Goal: Task Accomplishment & Management: Use online tool/utility

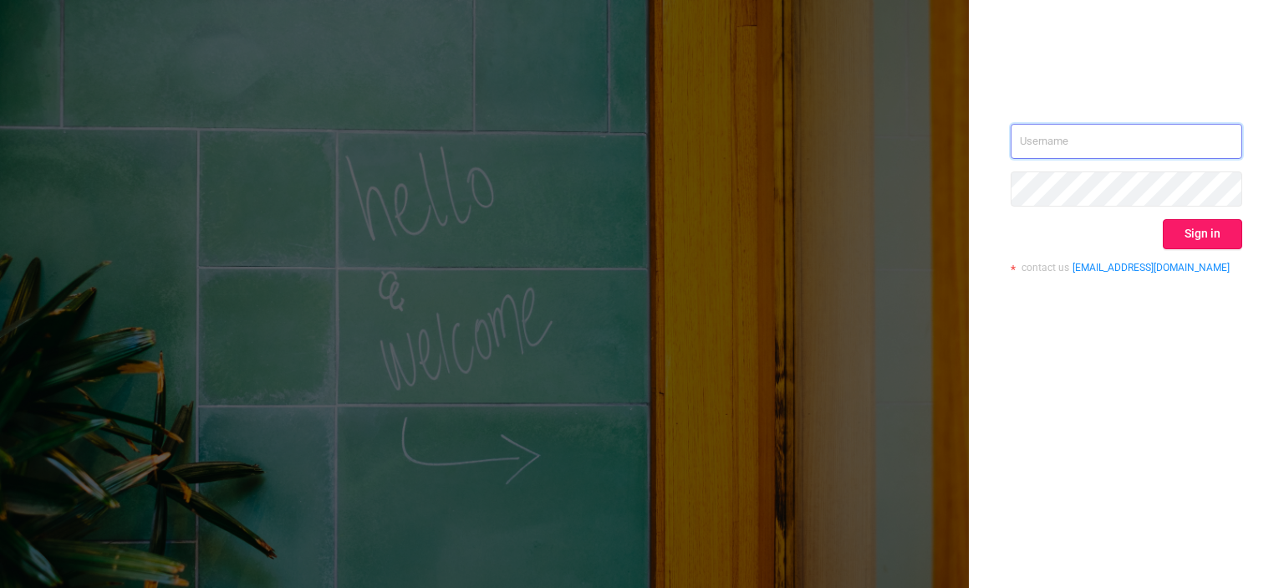
type input "[EMAIL_ADDRESS][DOMAIN_NAME]"
click at [1218, 227] on button "Sign in" at bounding box center [1202, 234] width 79 height 30
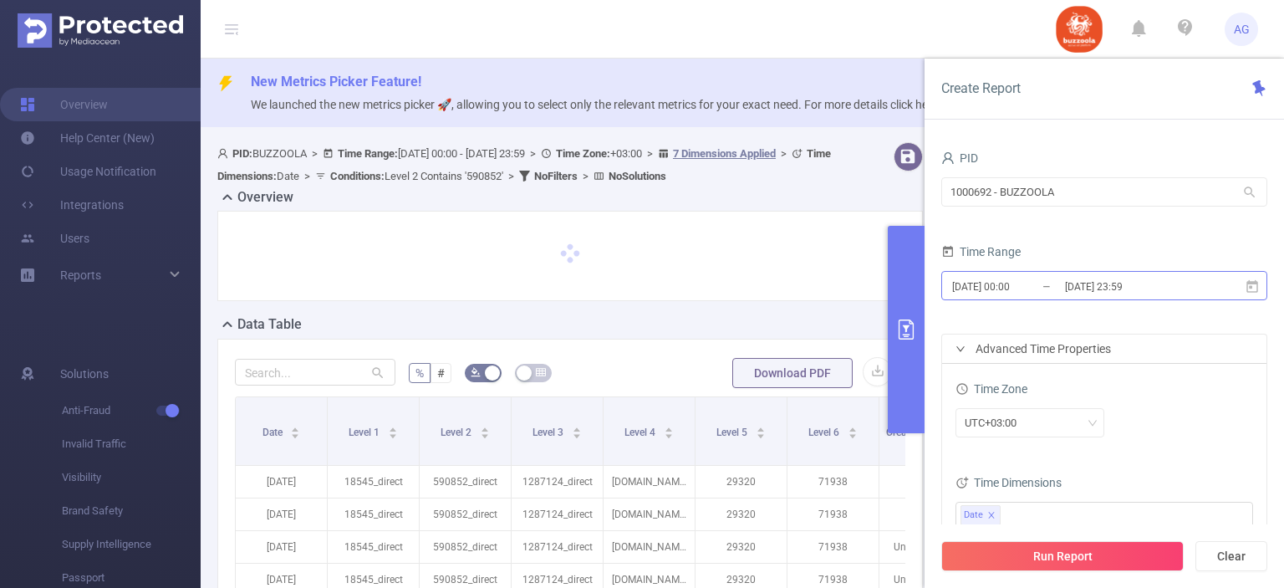
click at [986, 281] on input "[DATE] 00:00" at bounding box center [1017, 286] width 135 height 23
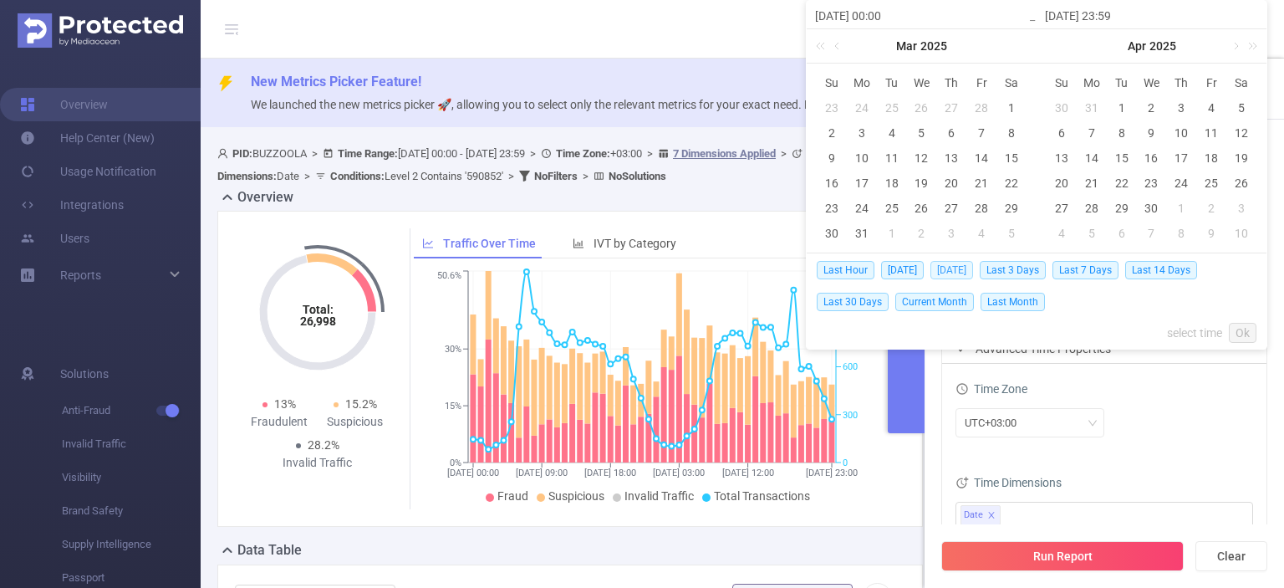
click at [939, 266] on span "Yesterday" at bounding box center [951, 270] width 43 height 18
type input "2025-08-26 00:00"
type input "2025-08-26 23:59"
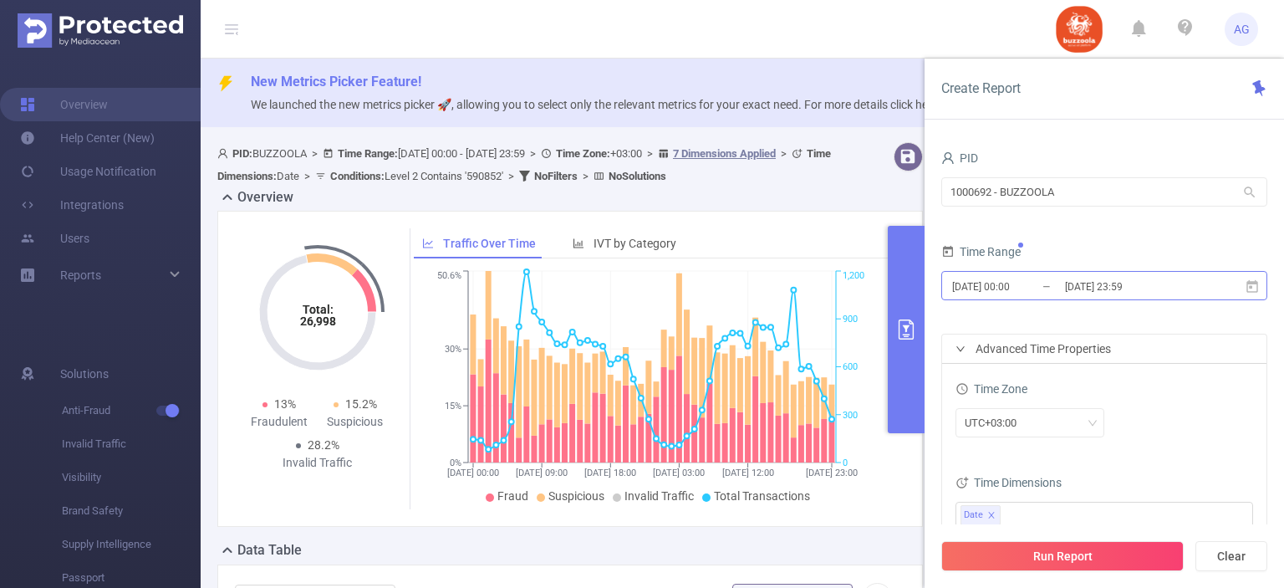
click at [1008, 298] on span "2025-08-26 00:00 _ 2025-08-26 23:59" at bounding box center [1104, 285] width 326 height 29
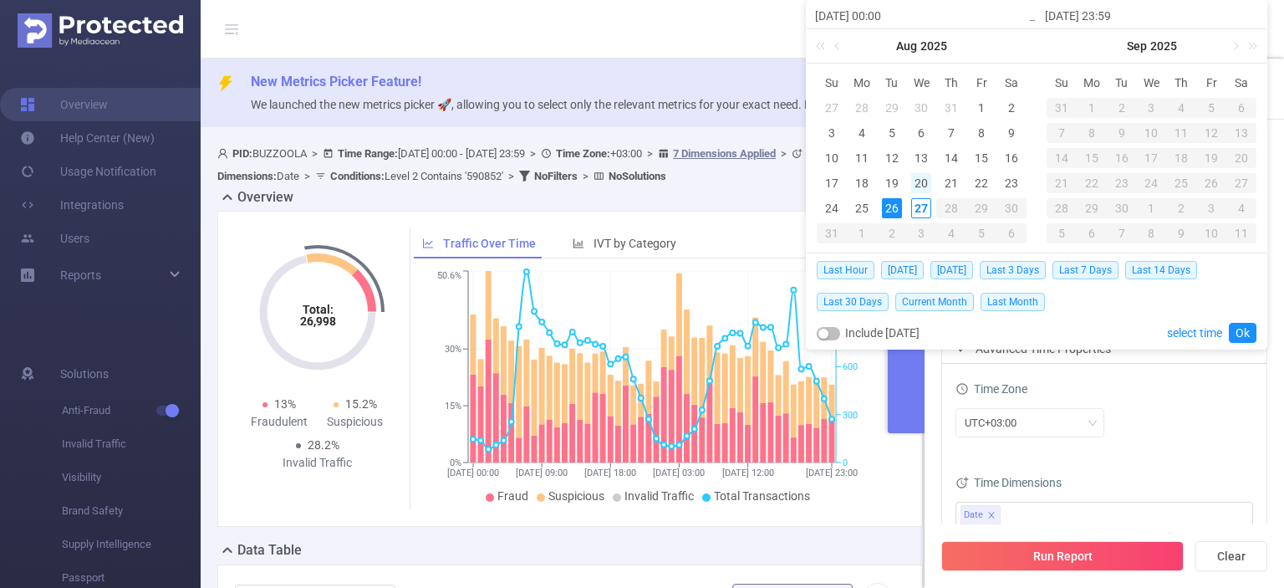
click at [924, 183] on div "20" at bounding box center [921, 183] width 20 height 20
click at [896, 209] on div "26" at bounding box center [892, 208] width 20 height 20
type input "2025-08-20 00:00"
click at [1245, 332] on link "Ok" at bounding box center [1243, 333] width 28 height 20
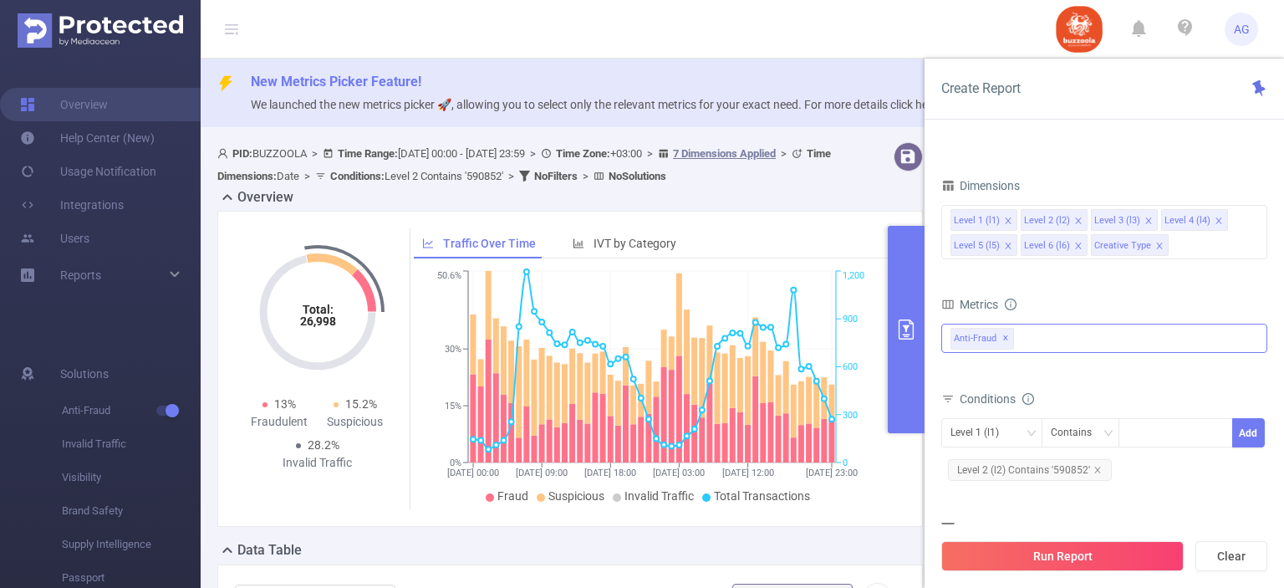
click at [1002, 335] on span "✕" at bounding box center [1005, 338] width 7 height 20
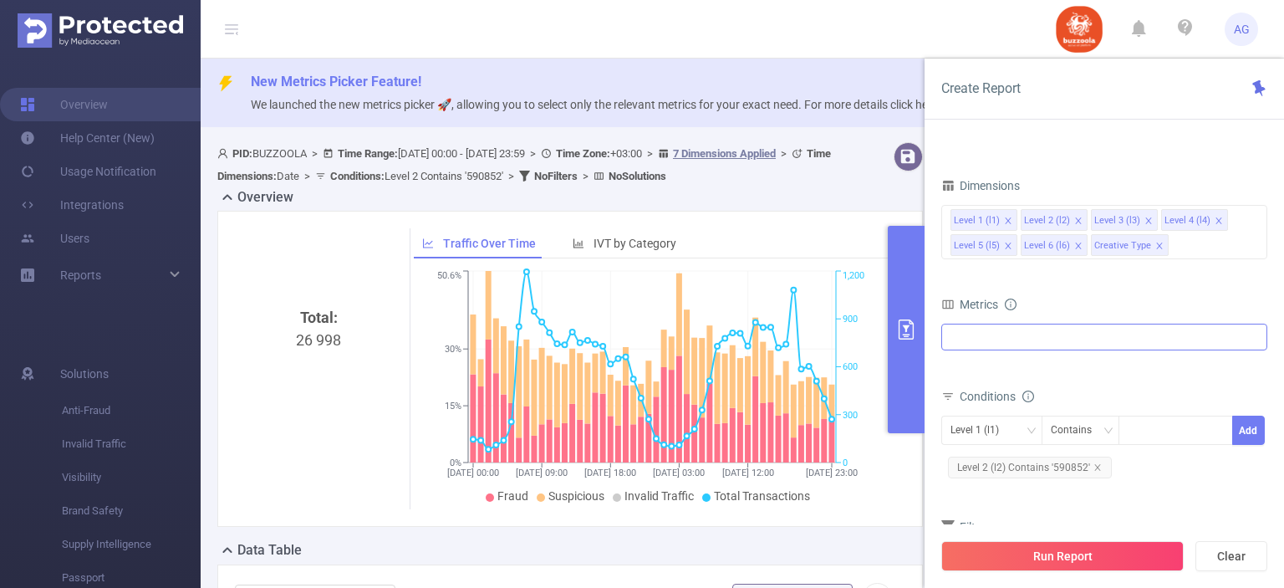
click at [1015, 340] on div at bounding box center [1104, 336] width 326 height 27
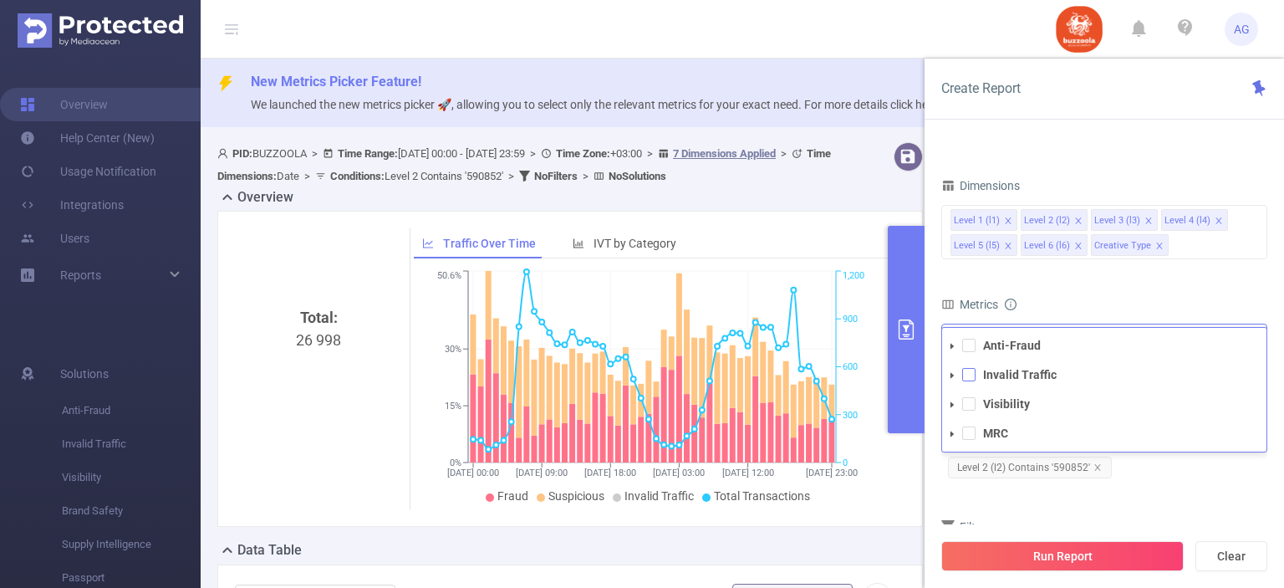
click at [970, 377] on span at bounding box center [968, 374] width 13 height 13
click at [966, 400] on span at bounding box center [968, 403] width 13 height 13
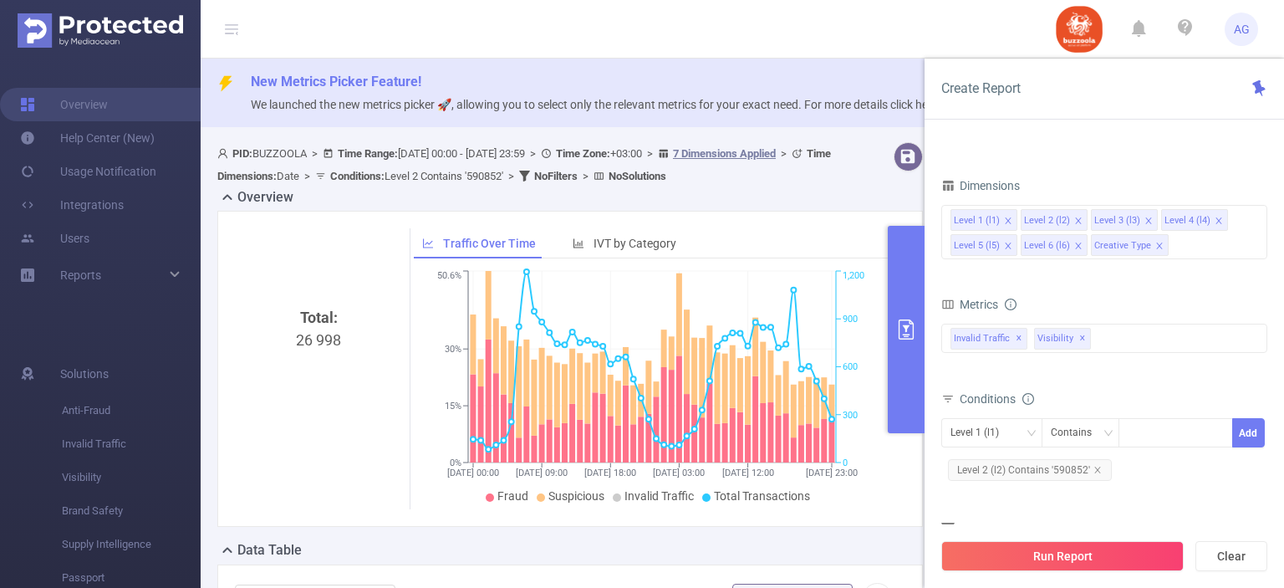
click at [1160, 486] on div "Level 1 (l1) Contains Add Level 2 (l2) Contains '590852'" at bounding box center [1104, 453] width 326 height 76
click at [1067, 471] on span "Level 2 (l2) Contains '590852'" at bounding box center [1030, 470] width 164 height 22
click at [1067, 470] on span "Level 2 (l2) Contains '590852'" at bounding box center [1030, 470] width 164 height 22
click at [1176, 430] on icon "icon: close" at bounding box center [1180, 434] width 8 height 8
click at [1140, 437] on div at bounding box center [1176, 433] width 96 height 28
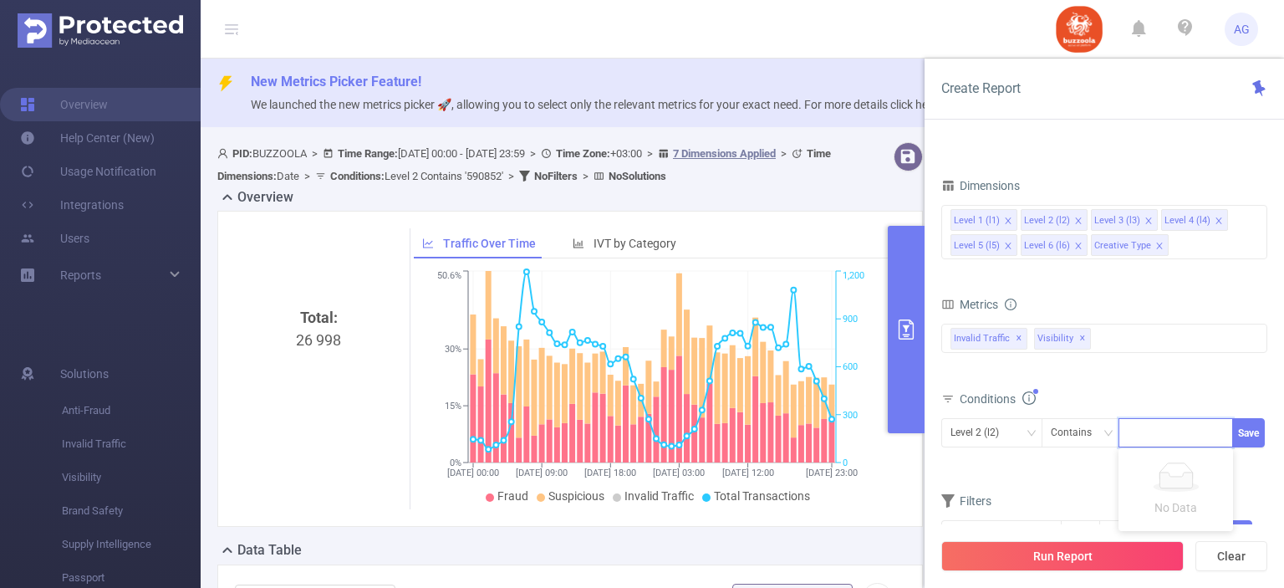
paste input "583576"
type input "583576"
click at [1123, 464] on li "583576" at bounding box center [1175, 464] width 115 height 27
paste input "585798"
type input "585798"
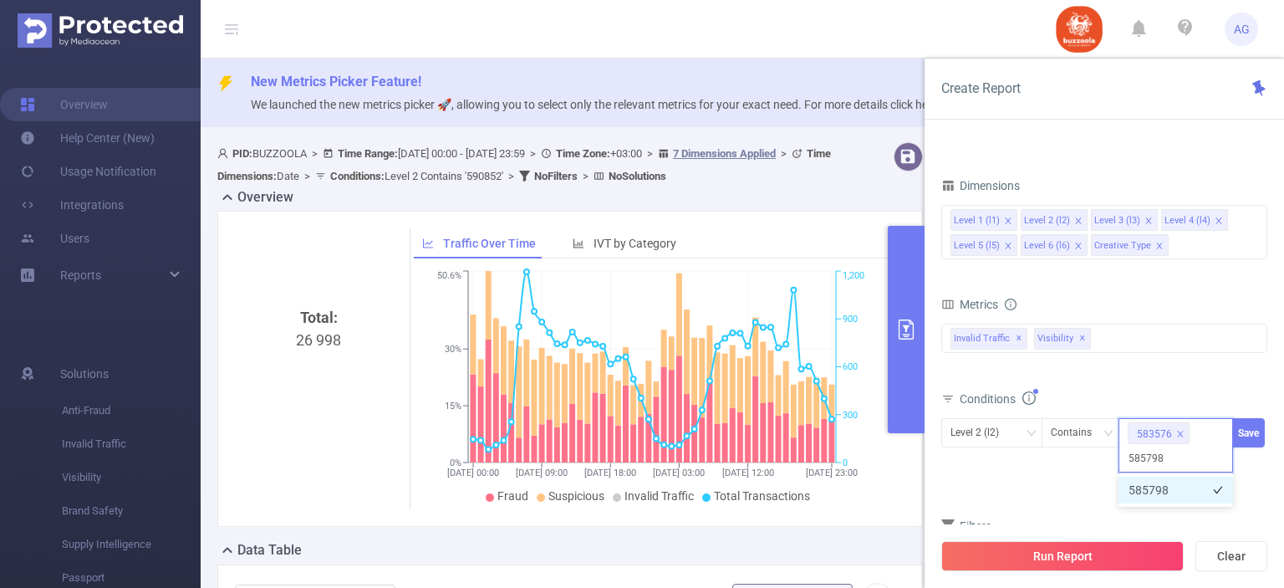
click at [1137, 487] on li "585798" at bounding box center [1175, 489] width 115 height 27
paste input "587998"
type input "587998"
click at [1158, 483] on li "587998" at bounding box center [1175, 489] width 115 height 27
click at [1244, 430] on button "Save" at bounding box center [1248, 432] width 33 height 29
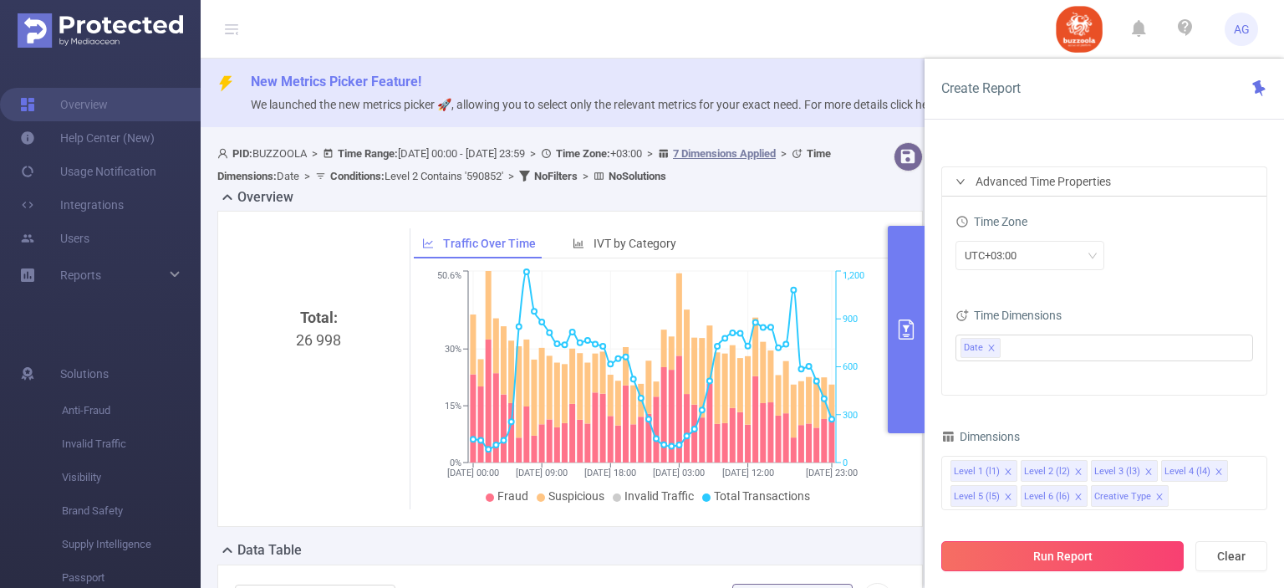
click at [1025, 562] on button "Run Report" at bounding box center [1062, 556] width 242 height 30
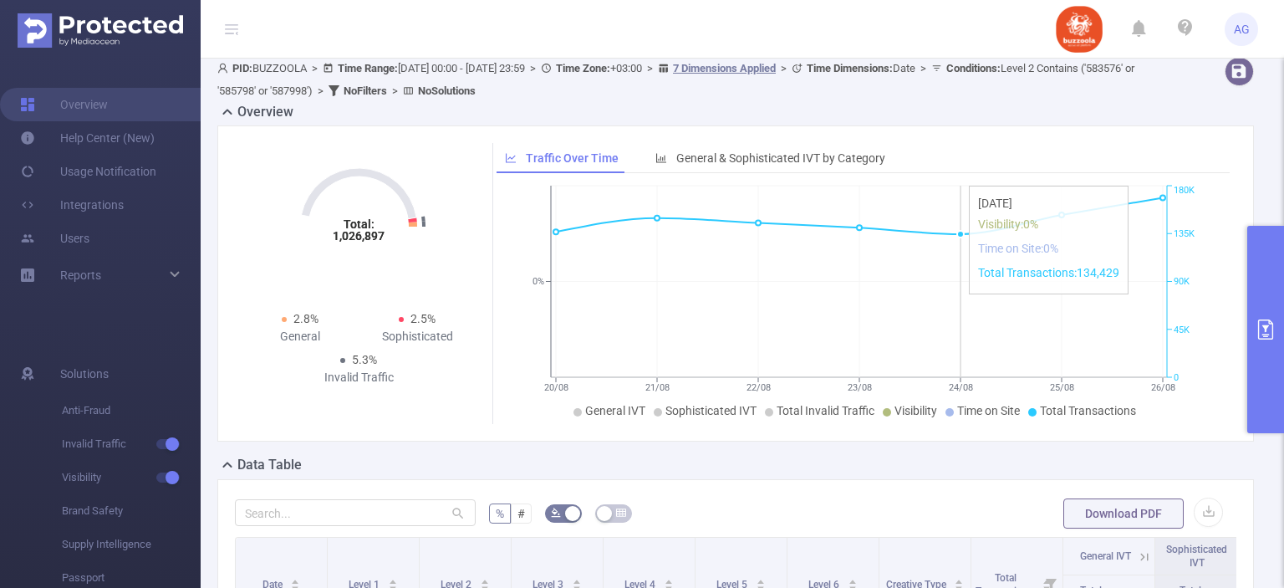
scroll to position [167, 0]
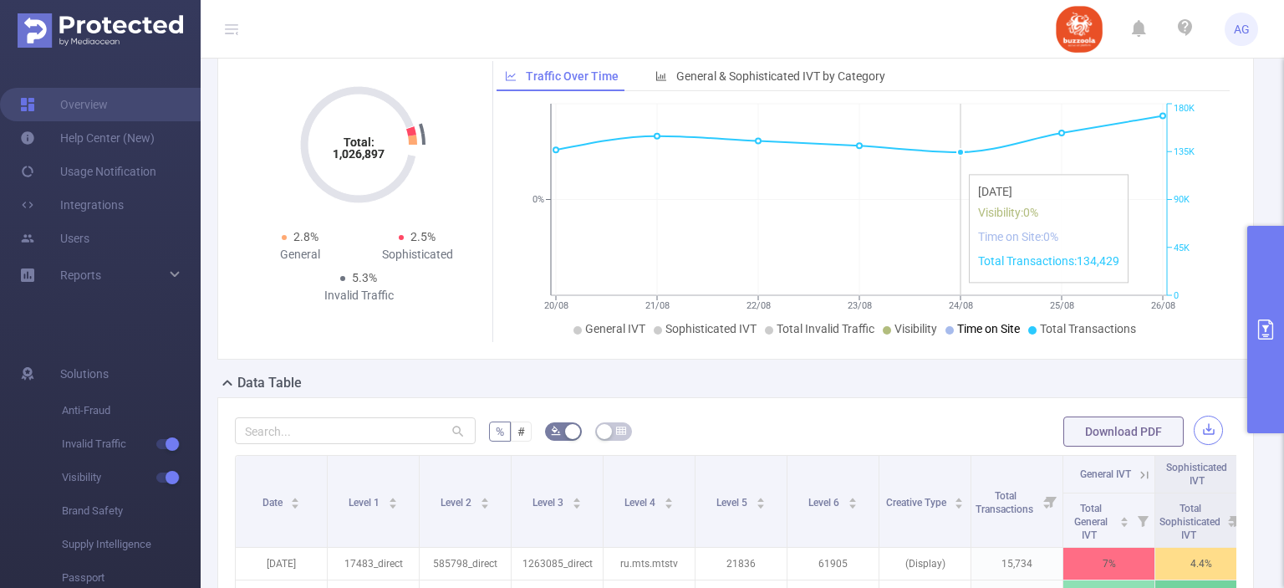
click at [1194, 427] on button "button" at bounding box center [1208, 429] width 29 height 29
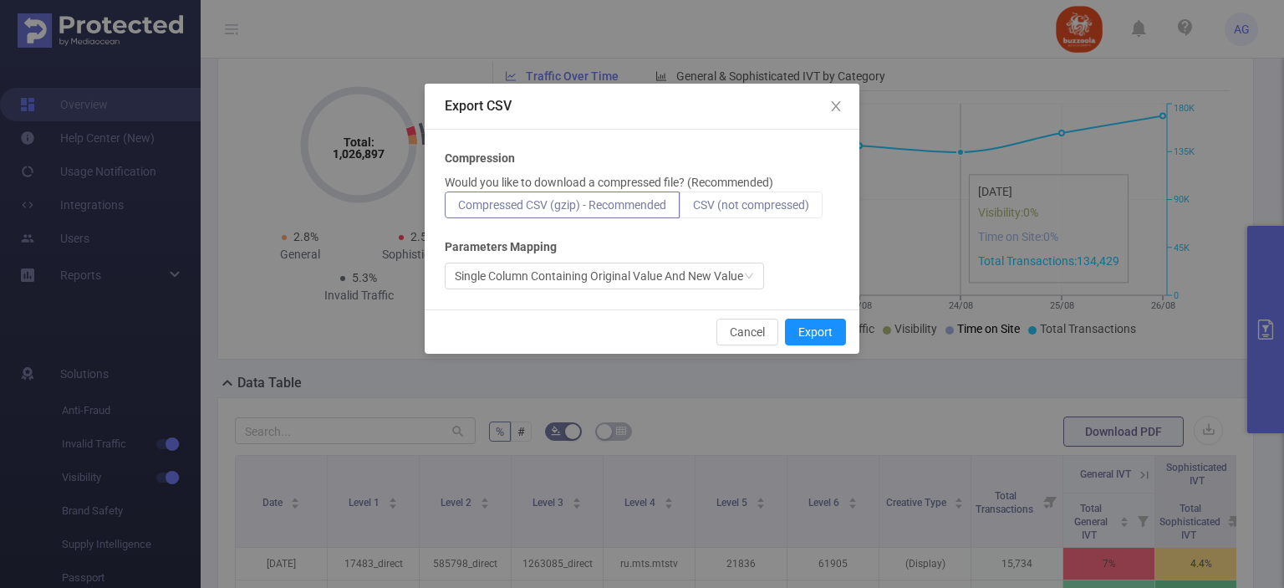
click at [809, 210] on span "CSV (not compressed)" at bounding box center [751, 204] width 116 height 13
click at [693, 209] on input "CSV (not compressed)" at bounding box center [693, 209] width 0 height 0
click at [826, 328] on button "Export" at bounding box center [815, 331] width 61 height 27
